Goal: Task Accomplishment & Management: Manage account settings

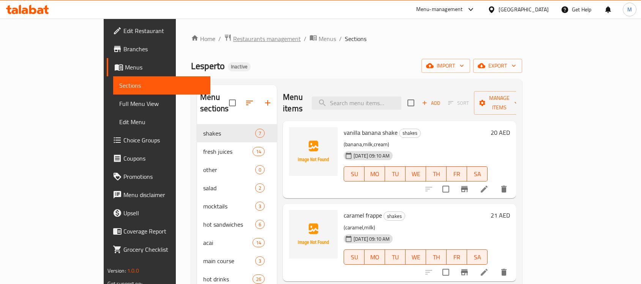
click at [233, 37] on span "Restaurants management" at bounding box center [267, 38] width 68 height 9
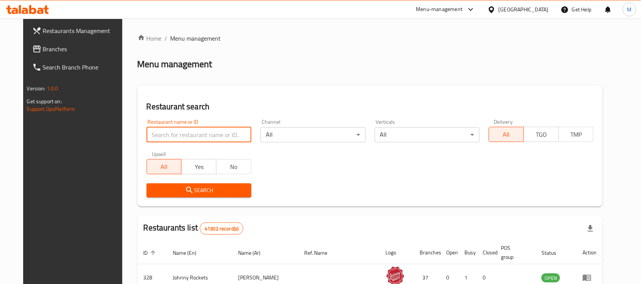
click at [185, 137] on input "search" at bounding box center [199, 134] width 105 height 15
paste input "Jabri Madina Restaurant"
type input "Jabri Madina Restaurant"
click button "Search" at bounding box center [199, 190] width 105 height 14
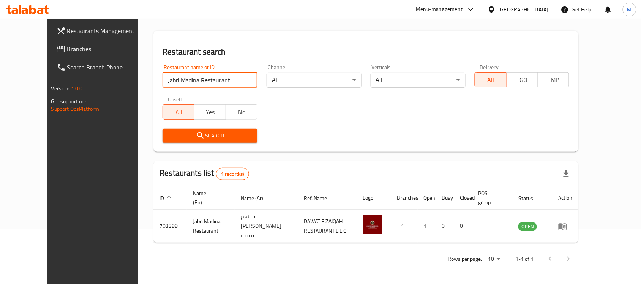
scroll to position [40, 0]
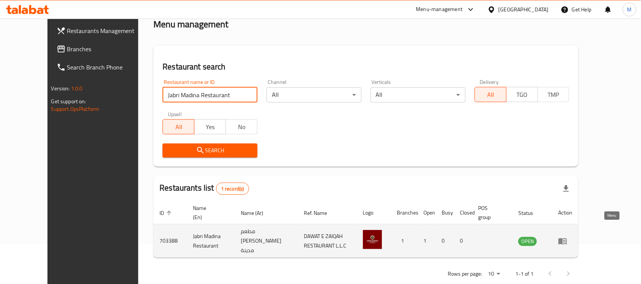
click at [567, 238] on icon "enhanced table" at bounding box center [563, 241] width 8 height 6
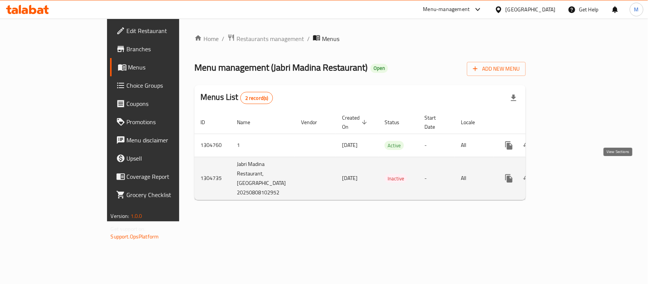
click at [568, 174] on icon "enhanced table" at bounding box center [563, 178] width 9 height 9
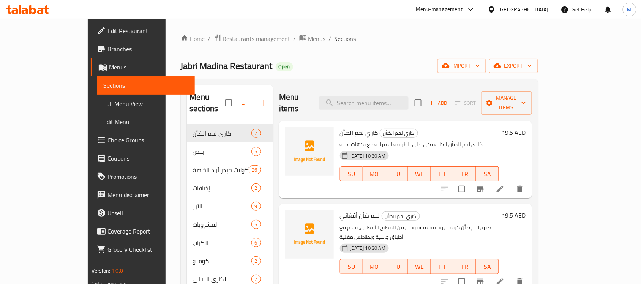
drag, startPoint x: 193, startPoint y: 36, endPoint x: 194, endPoint y: 47, distance: 10.4
click at [223, 36] on span "Restaurants management" at bounding box center [257, 38] width 68 height 9
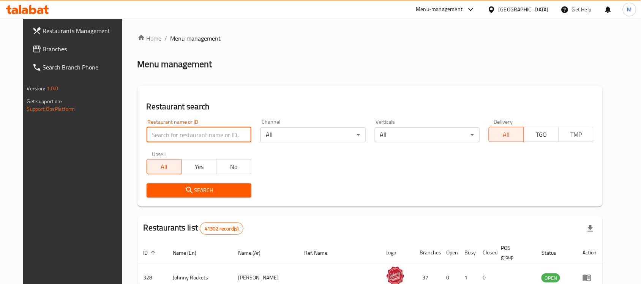
click at [164, 137] on input "search" at bounding box center [199, 134] width 105 height 15
paste input "Lulua Healthy Bowls"
type input "Lulua Healthy Bowls"
click button "Search" at bounding box center [199, 190] width 105 height 14
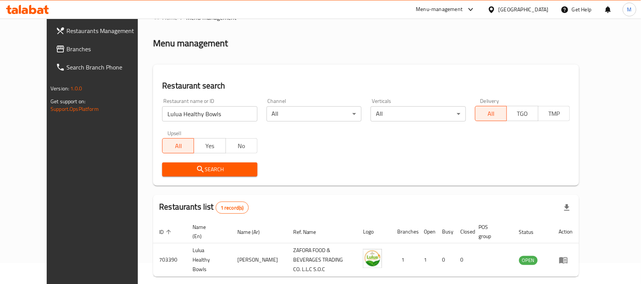
scroll to position [48, 0]
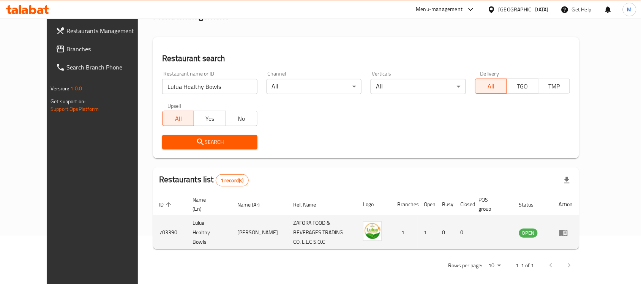
click at [568, 228] on icon "enhanced table" at bounding box center [563, 232] width 9 height 9
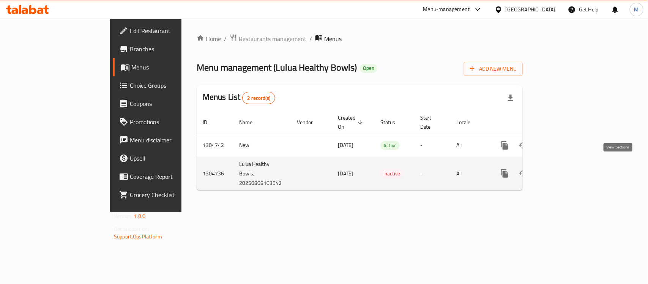
click at [564, 169] on icon "enhanced table" at bounding box center [559, 173] width 9 height 9
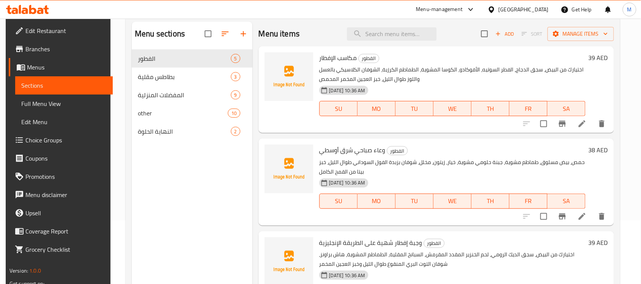
scroll to position [12, 0]
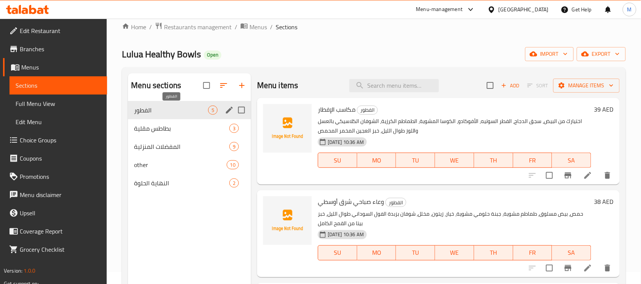
click at [162, 112] on span "الفطور" at bounding box center [171, 110] width 74 height 9
click at [156, 129] on span "بطاطس مقلية" at bounding box center [171, 128] width 74 height 9
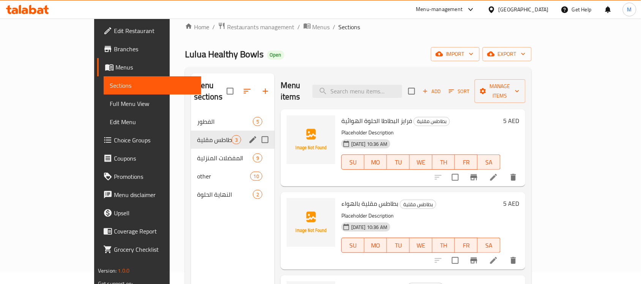
click at [197, 153] on span "المفضلات المنزلية" at bounding box center [225, 157] width 56 height 9
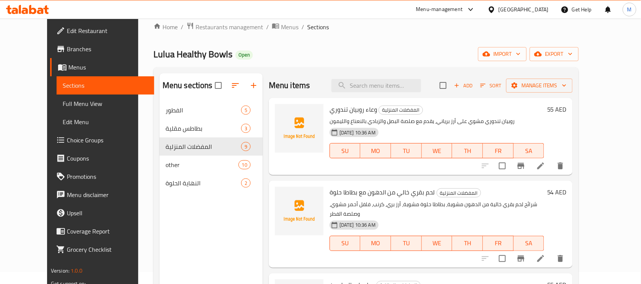
click at [153, 57] on span "Lulua Healthy Bowls" at bounding box center [192, 54] width 79 height 17
drag, startPoint x: 130, startPoint y: 57, endPoint x: 183, endPoint y: 55, distance: 52.8
click at [183, 55] on span "Lulua Healthy Bowls" at bounding box center [192, 54] width 79 height 17
copy span "Lulua Healthy Bowls"
click at [415, 51] on div "Lulua Healthy Bowls Open import export" at bounding box center [365, 54] width 425 height 14
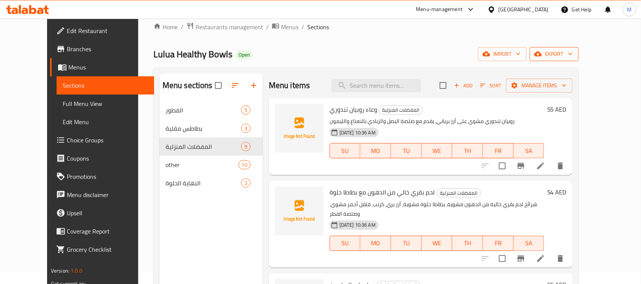
click at [573, 54] on span "export" at bounding box center [554, 53] width 37 height 9
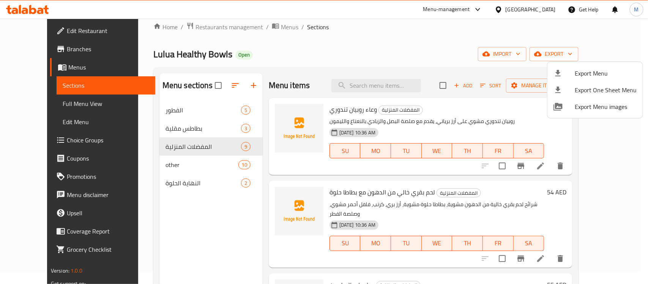
click at [256, 27] on div at bounding box center [324, 142] width 648 height 284
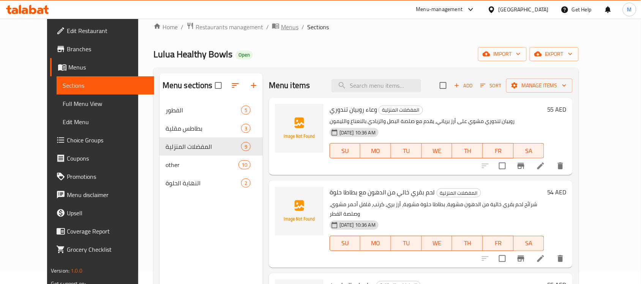
click at [281, 32] on span "Menus" at bounding box center [289, 26] width 17 height 9
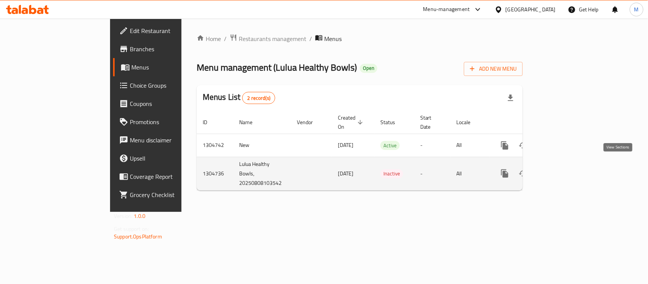
click at [564, 169] on icon "enhanced table" at bounding box center [559, 173] width 9 height 9
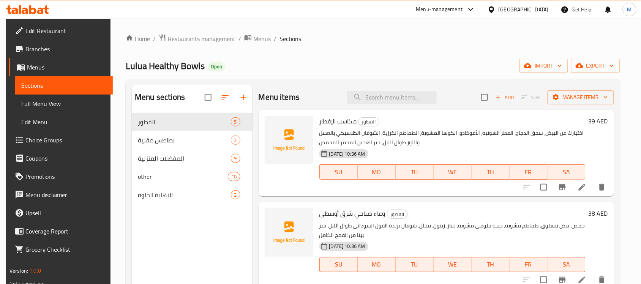
click at [611, 54] on div "Home / Restaurants management / Menus / Sections Lulua Healthy Bowls Open impor…" at bounding box center [373, 204] width 494 height 341
click at [613, 66] on span "export" at bounding box center [595, 65] width 37 height 9
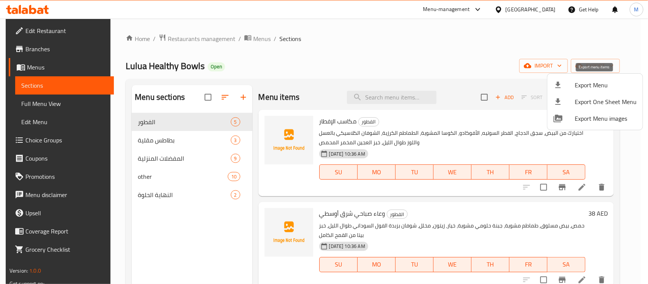
click at [591, 82] on span "Export Menu" at bounding box center [606, 84] width 62 height 9
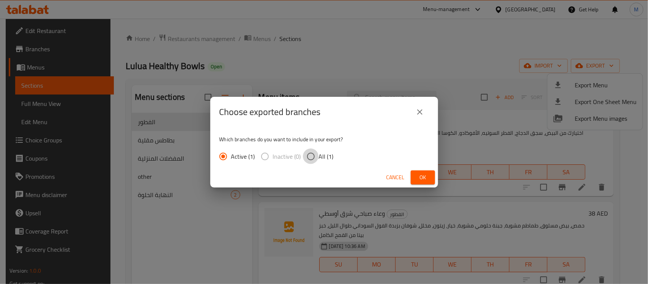
click at [318, 158] on input "All (1)" at bounding box center [311, 156] width 16 height 16
radio input "true"
click at [421, 179] on span "Ok" at bounding box center [423, 177] width 12 height 9
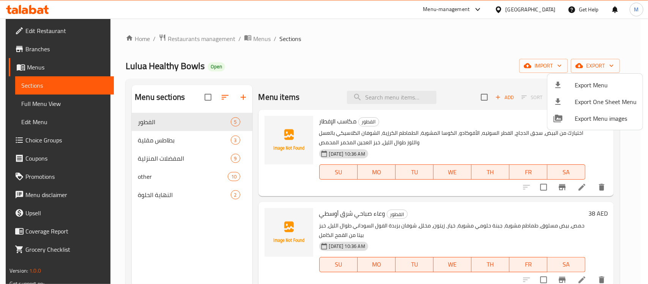
click at [322, 60] on div at bounding box center [324, 142] width 648 height 284
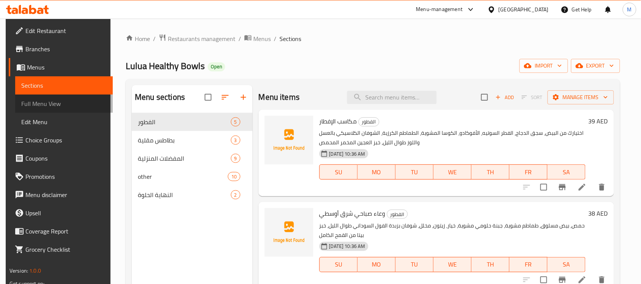
click at [60, 101] on span "Full Menu View" at bounding box center [63, 103] width 85 height 9
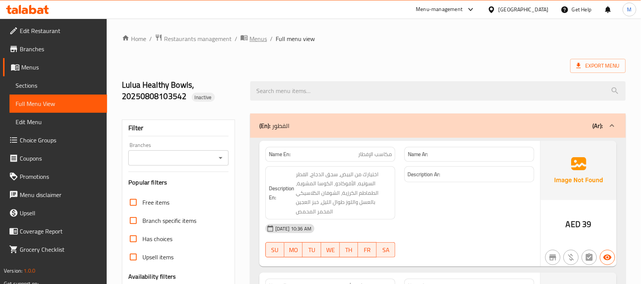
click at [262, 36] on span "Menus" at bounding box center [257, 38] width 17 height 9
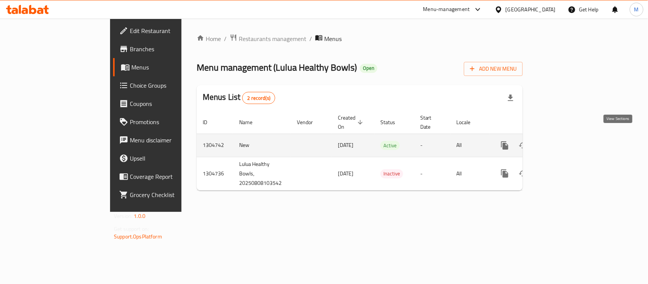
click at [564, 141] on icon "enhanced table" at bounding box center [559, 145] width 9 height 9
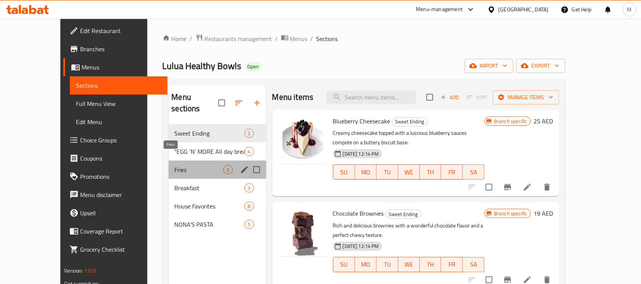
click at [175, 165] on span "Fries" at bounding box center [199, 169] width 49 height 9
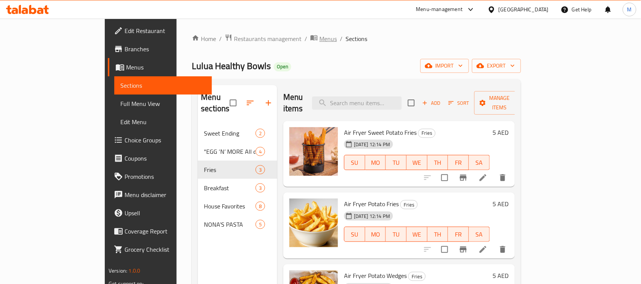
click at [319, 38] on span "Menus" at bounding box center [327, 38] width 17 height 9
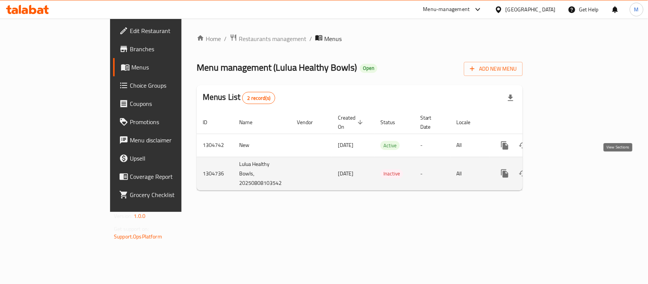
click at [569, 169] on link "enhanced table" at bounding box center [560, 173] width 18 height 18
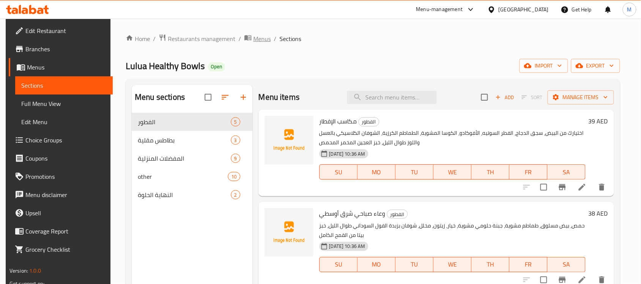
click at [262, 40] on span "Menus" at bounding box center [261, 38] width 17 height 9
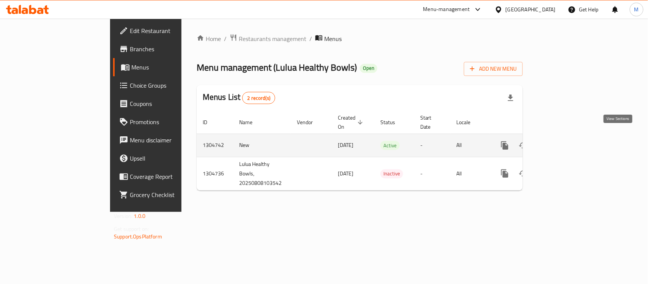
click at [564, 141] on icon "enhanced table" at bounding box center [559, 145] width 9 height 9
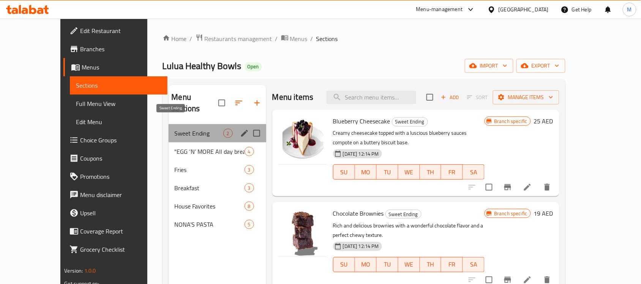
click at [175, 129] on span "Sweet Ending" at bounding box center [199, 133] width 49 height 9
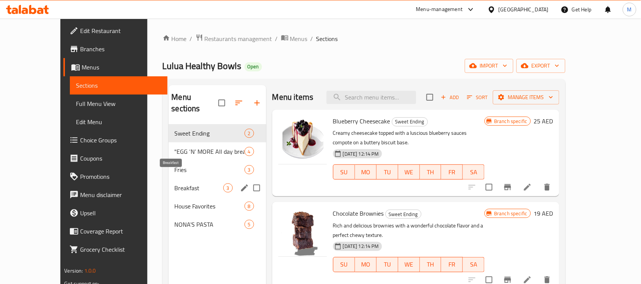
click at [175, 183] on span "Breakfast" at bounding box center [199, 187] width 49 height 9
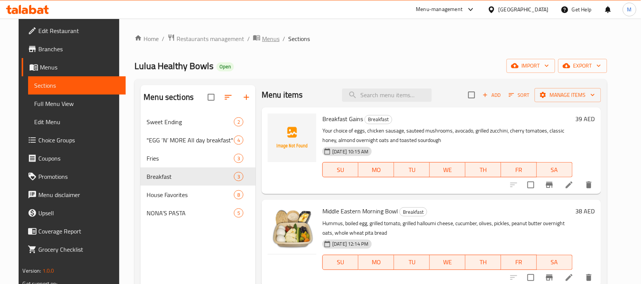
click at [262, 36] on span "Menus" at bounding box center [270, 38] width 17 height 9
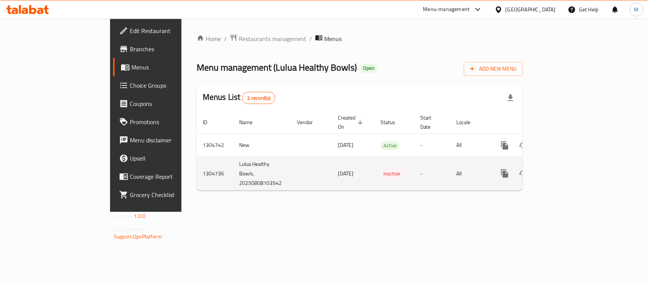
click at [564, 169] on icon "enhanced table" at bounding box center [559, 173] width 9 height 9
